Goal: Book appointment/travel/reservation

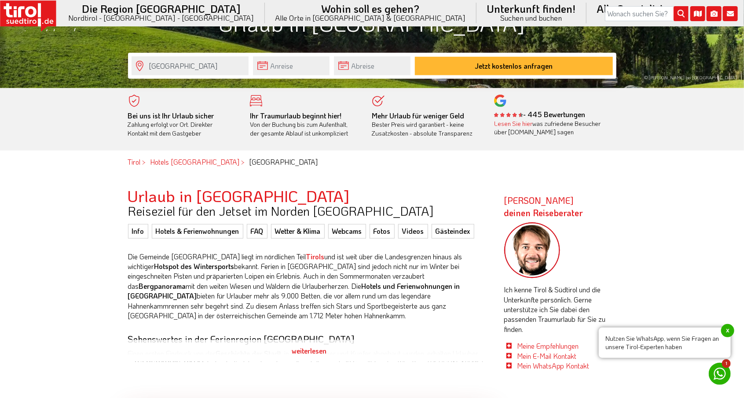
scroll to position [255, 0]
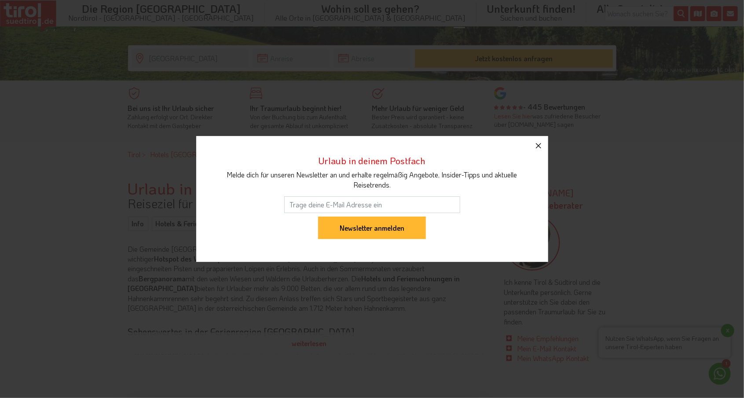
click at [539, 147] on icon "button" at bounding box center [538, 145] width 11 height 11
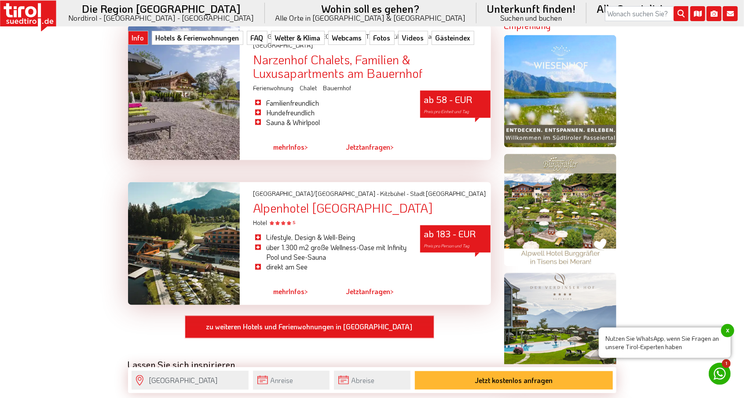
scroll to position [662, 0]
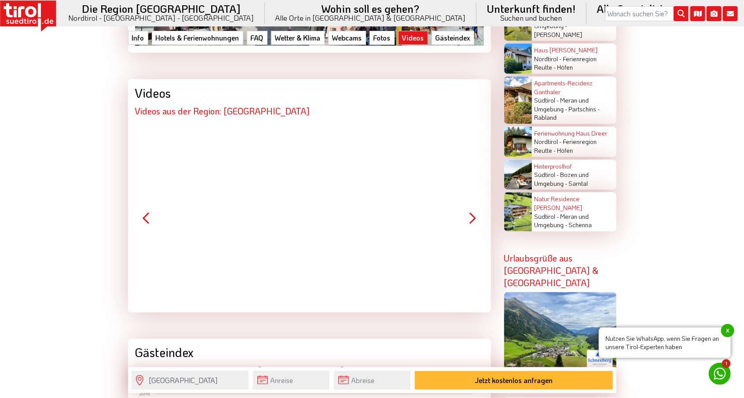
scroll to position [2284, 0]
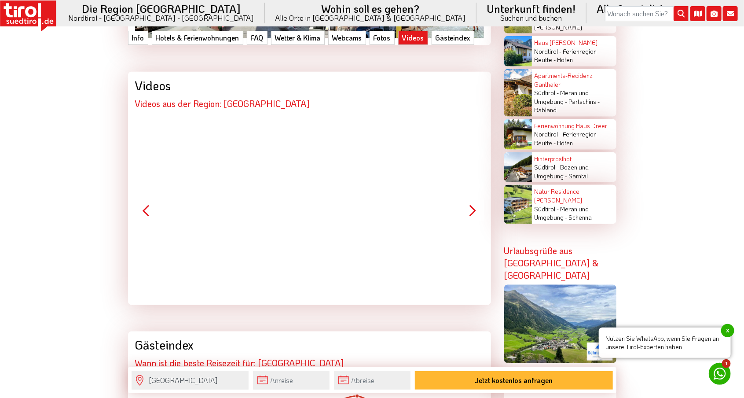
click at [475, 202] on button "Next" at bounding box center [473, 211] width 22 height 22
click at [477, 203] on button "Next" at bounding box center [473, 211] width 22 height 22
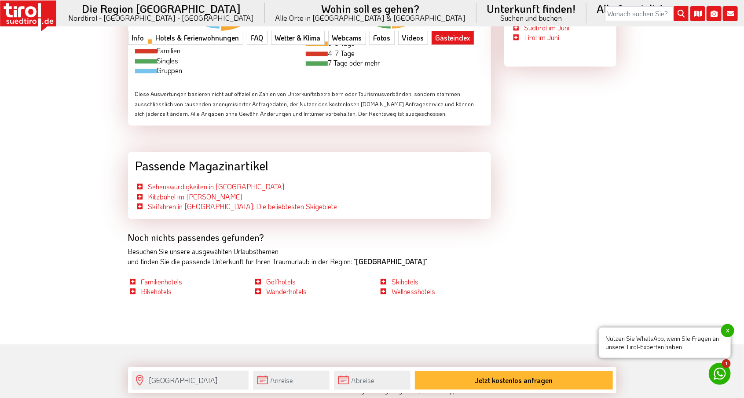
scroll to position [2823, 0]
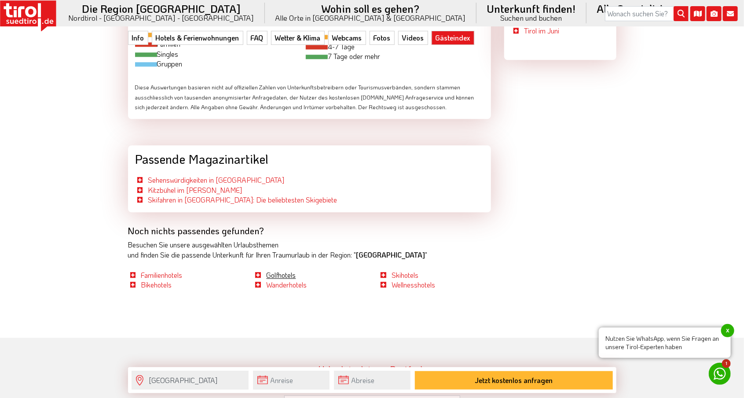
click at [280, 270] on link "Golfhotels" at bounding box center [280, 274] width 29 height 9
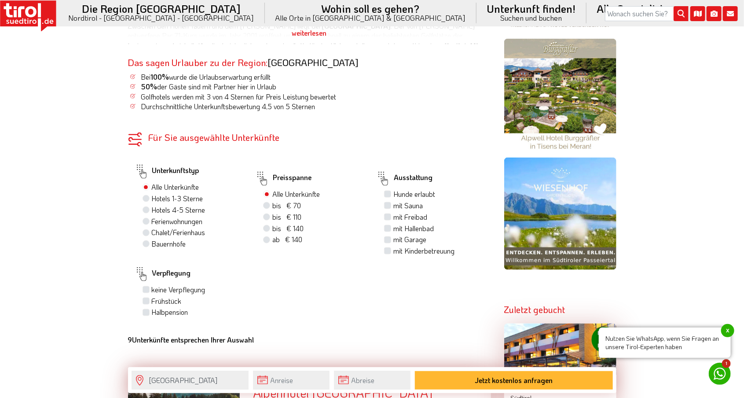
scroll to position [538, 0]
click at [154, 211] on label "Hotels 4-5 Sterne" at bounding box center [179, 210] width 54 height 10
click at [150, 211] on input "Hotels 4-5 Sterne" at bounding box center [147, 209] width 6 height 6
radio input "true"
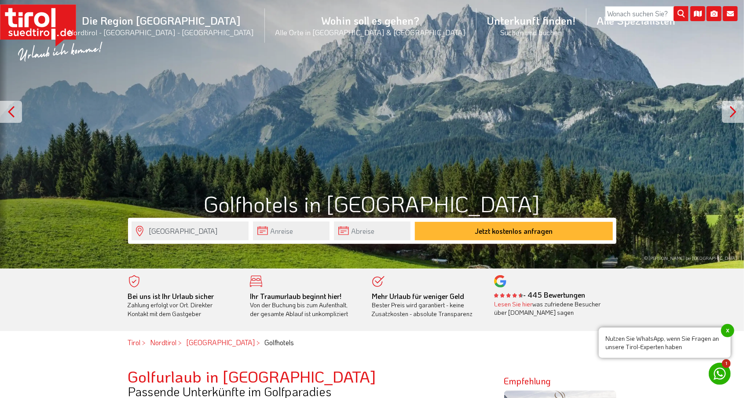
scroll to position [0, 0]
